Goal: Book appointment/travel/reservation

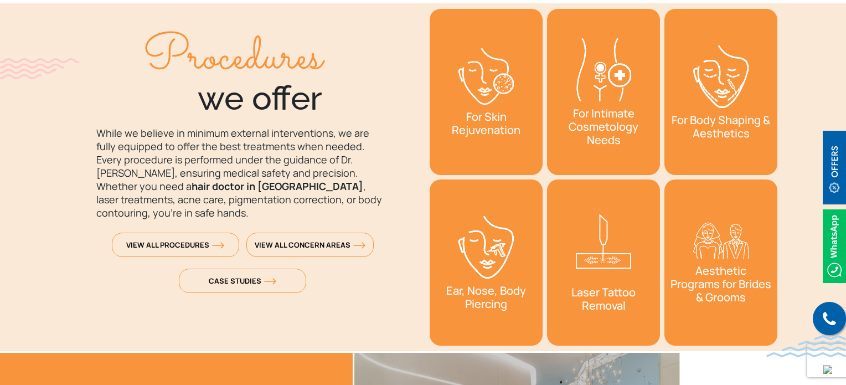
scroll to position [1644, 0]
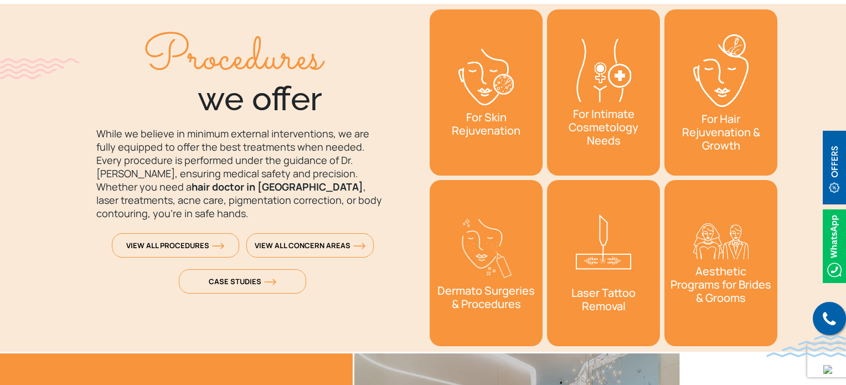
click at [512, 248] on img "1 / 2" at bounding box center [484, 248] width 55 height 58
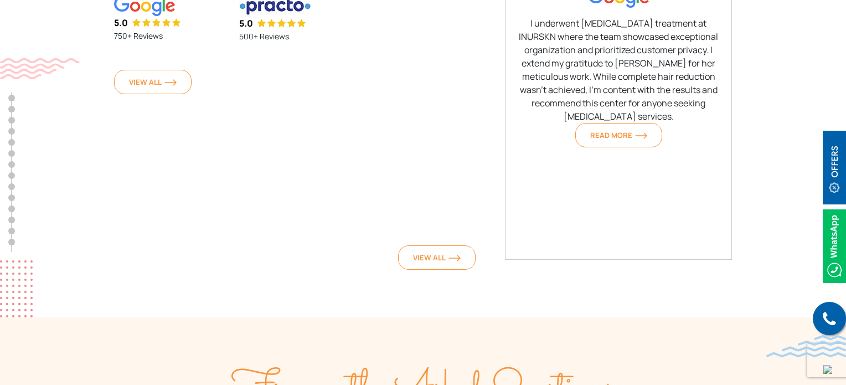
scroll to position [5294, 0]
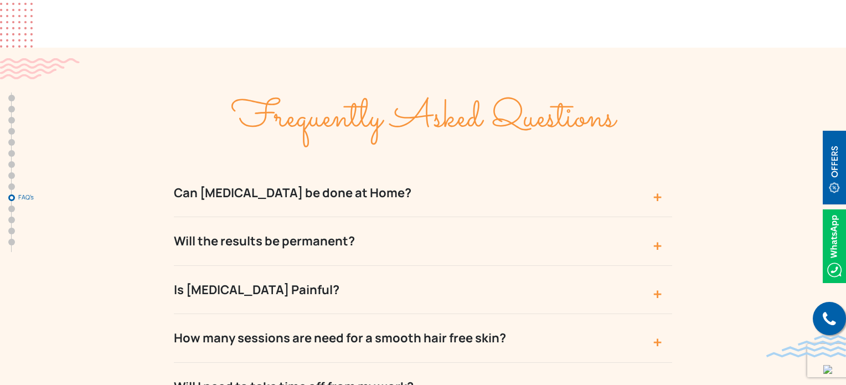
click at [381, 217] on button "Will the results be permanent?" at bounding box center [423, 241] width 498 height 48
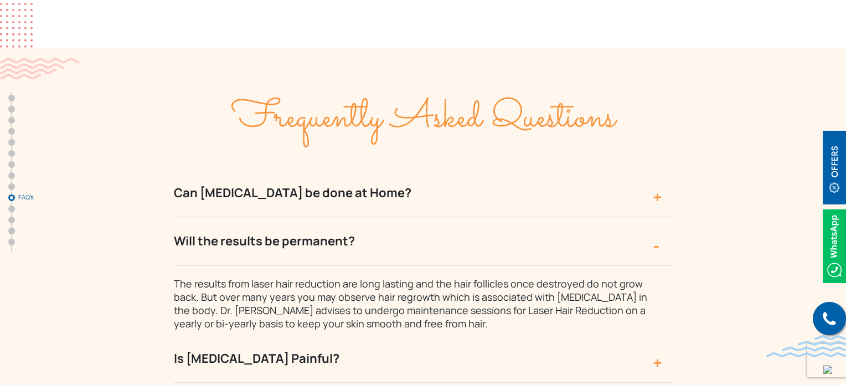
click at [387, 217] on button "Will the results be permanent?" at bounding box center [423, 241] width 498 height 48
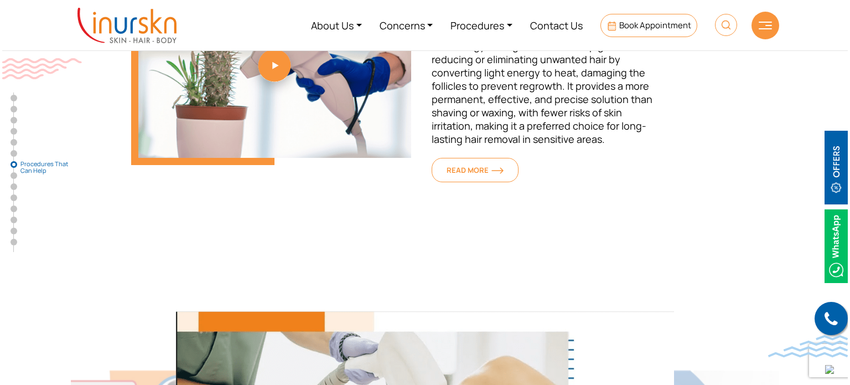
scroll to position [3667, 0]
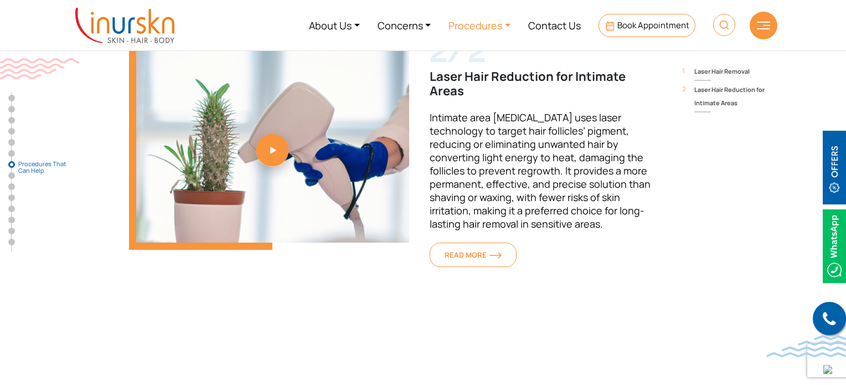
click at [504, 22] on link "Procedures" at bounding box center [479, 25] width 80 height 42
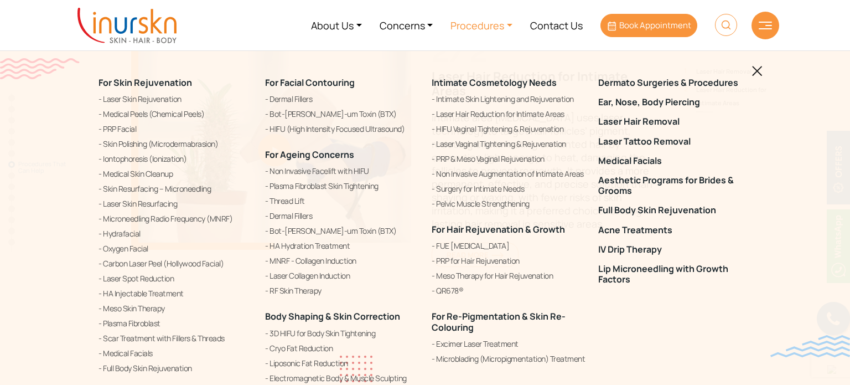
click at [651, 25] on span "Book Appointment" at bounding box center [655, 25] width 72 height 12
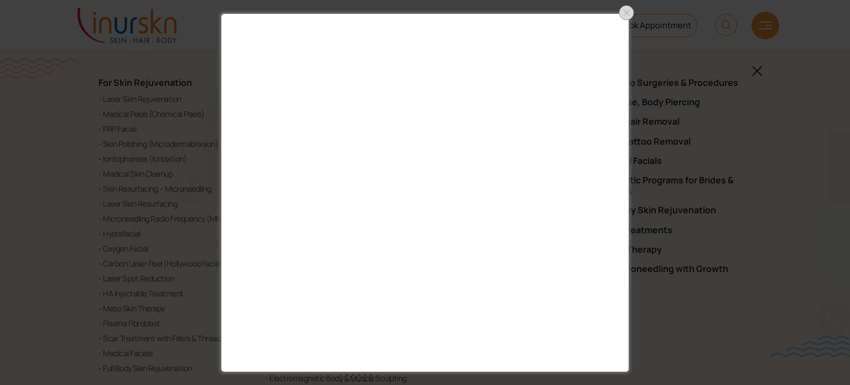
click at [626, 9] on div at bounding box center [627, 13] width 18 height 18
